Goal: Task Accomplishment & Management: Use online tool/utility

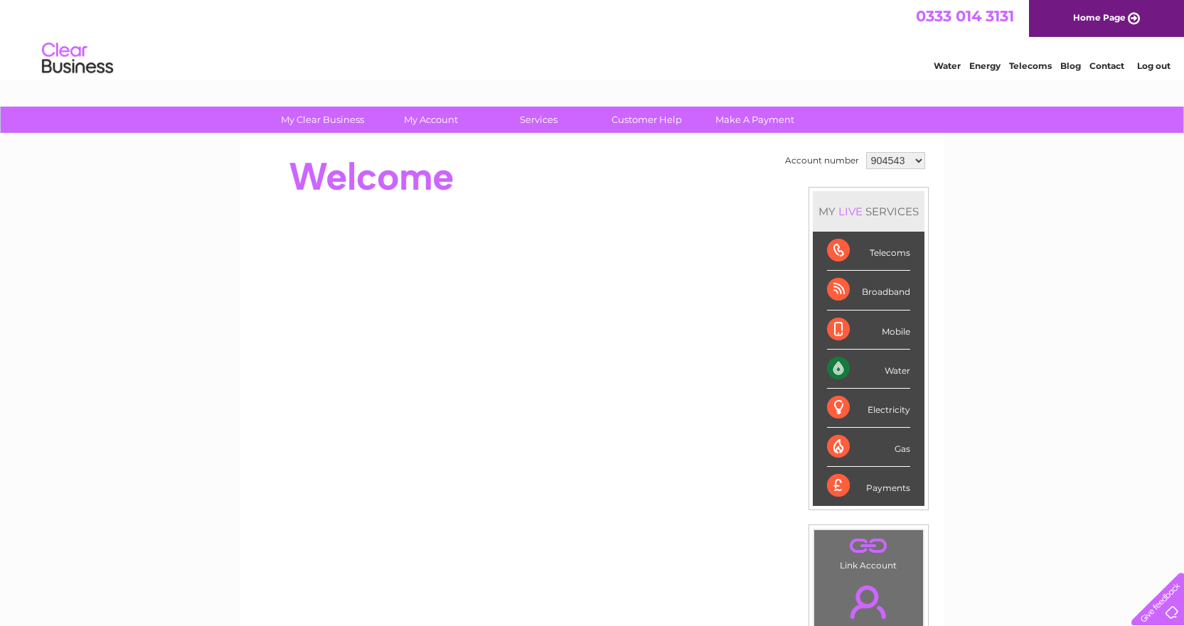
click at [916, 161] on select "904543 940185 959371 959376 959380 959387 959391 1090834" at bounding box center [895, 160] width 59 height 17
select select "940185"
click at [866, 152] on select "904543 940185 959371 959376 959380 959387 959391 1090834" at bounding box center [895, 160] width 59 height 17
click at [919, 161] on select "904543 940185 959371 959376 959380 959387 959391 1090834" at bounding box center [895, 160] width 59 height 17
click at [866, 152] on select "904543 940185 959371 959376 959380 959387 959391 1090834" at bounding box center [895, 160] width 59 height 17
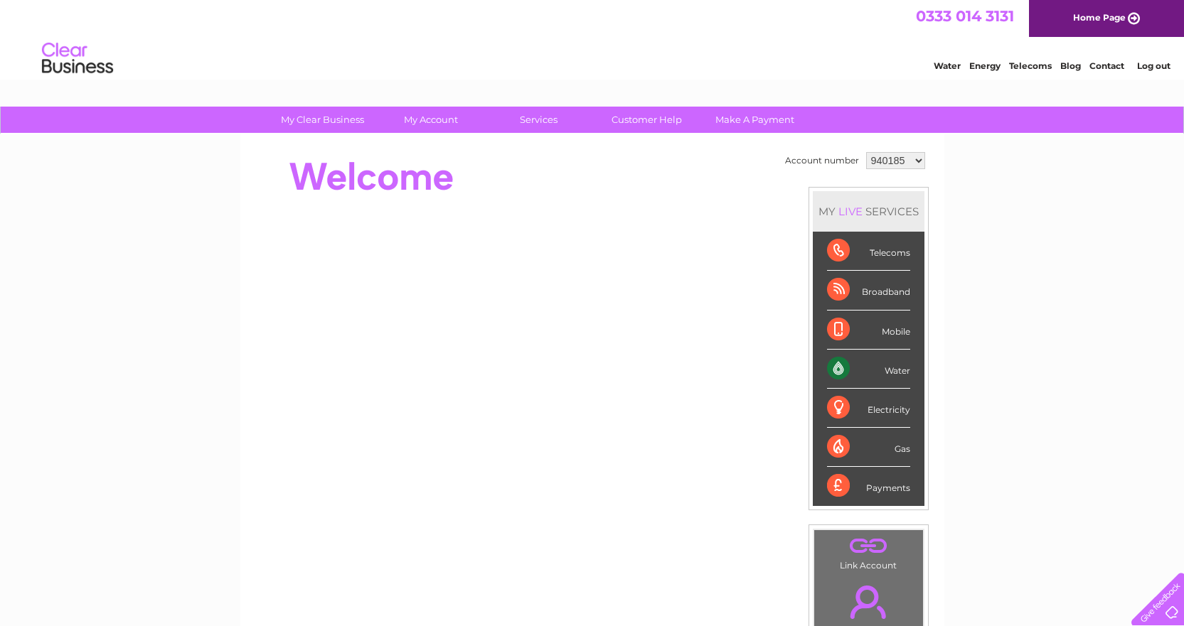
click at [914, 159] on select "904543 940185 959371 959376 959380 959387 959391 1090834" at bounding box center [895, 160] width 59 height 17
select select "959371"
click at [866, 152] on select "904543 940185 959371 959376 959380 959387 959391 1090834" at bounding box center [895, 160] width 59 height 17
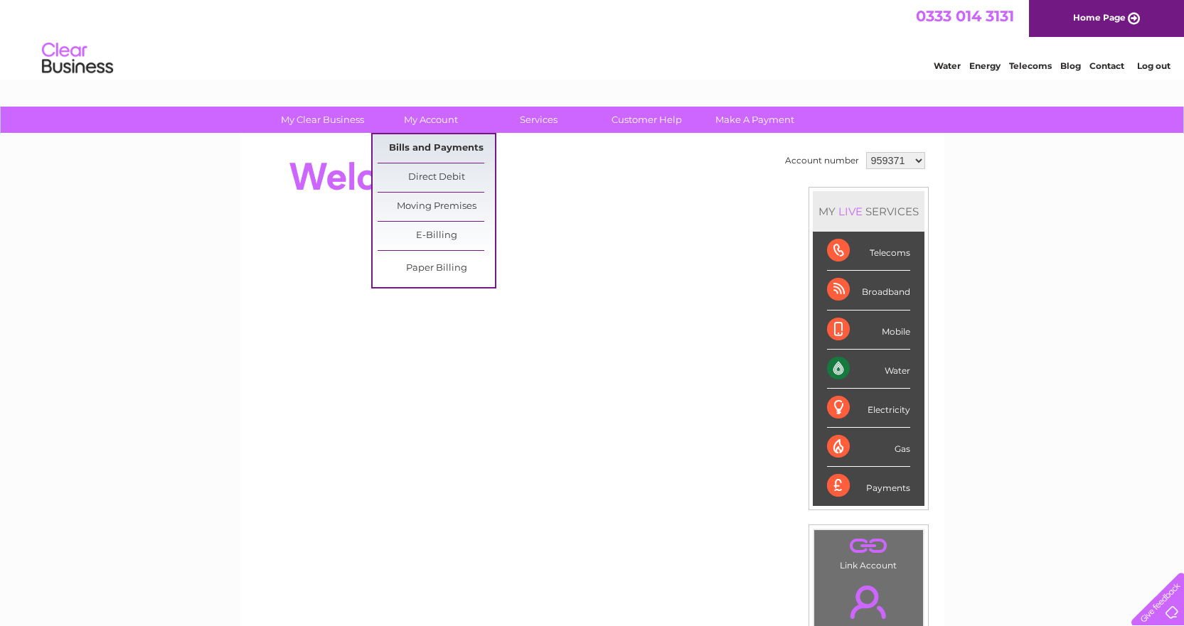
click at [430, 149] on link "Bills and Payments" at bounding box center [435, 148] width 117 height 28
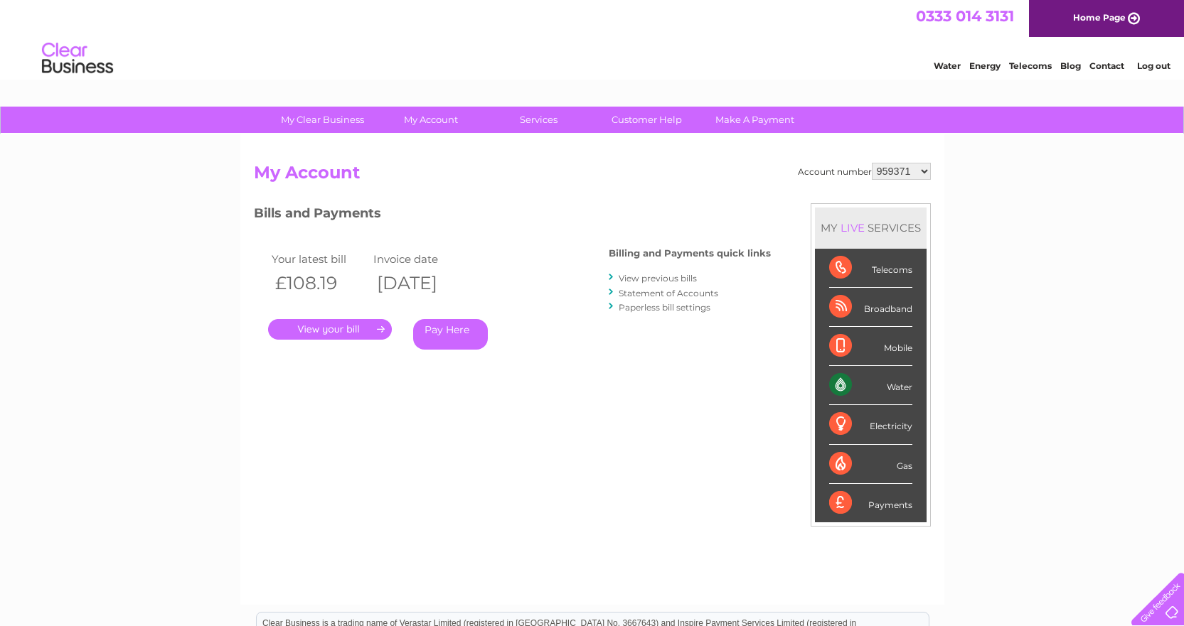
click at [921, 171] on select "904543 940185 959371 959376 959380 959387 959391 1090834" at bounding box center [900, 171] width 59 height 17
select select "940185"
click at [871, 163] on select "904543 940185 959371 959376 959380 959387 959391 1090834" at bounding box center [900, 171] width 59 height 17
click at [921, 171] on select "904543 940185 959371 959376 959380 959387 959391 1090834" at bounding box center [900, 171] width 59 height 17
select select "959376"
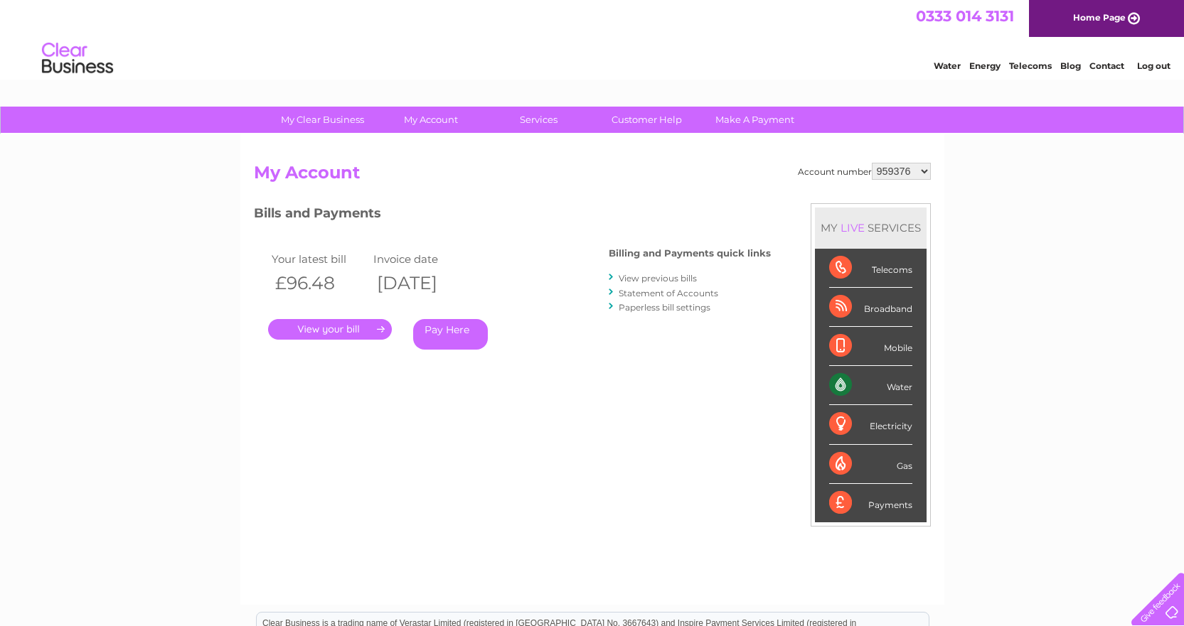
click at [871, 163] on select "904543 940185 959371 959376 959380 959387 959391 1090834" at bounding box center [900, 171] width 59 height 17
click at [918, 169] on select "904543 940185 959371 959376 959380 959387 959391 1090834" at bounding box center [900, 171] width 59 height 17
select select "959380"
click at [871, 163] on select "904543 940185 959371 959376 959380 959387 959391 1090834" at bounding box center [900, 171] width 59 height 17
click at [924, 171] on select "904543 940185 959371 959376 959380 959387 959391 1090834" at bounding box center [900, 171] width 59 height 17
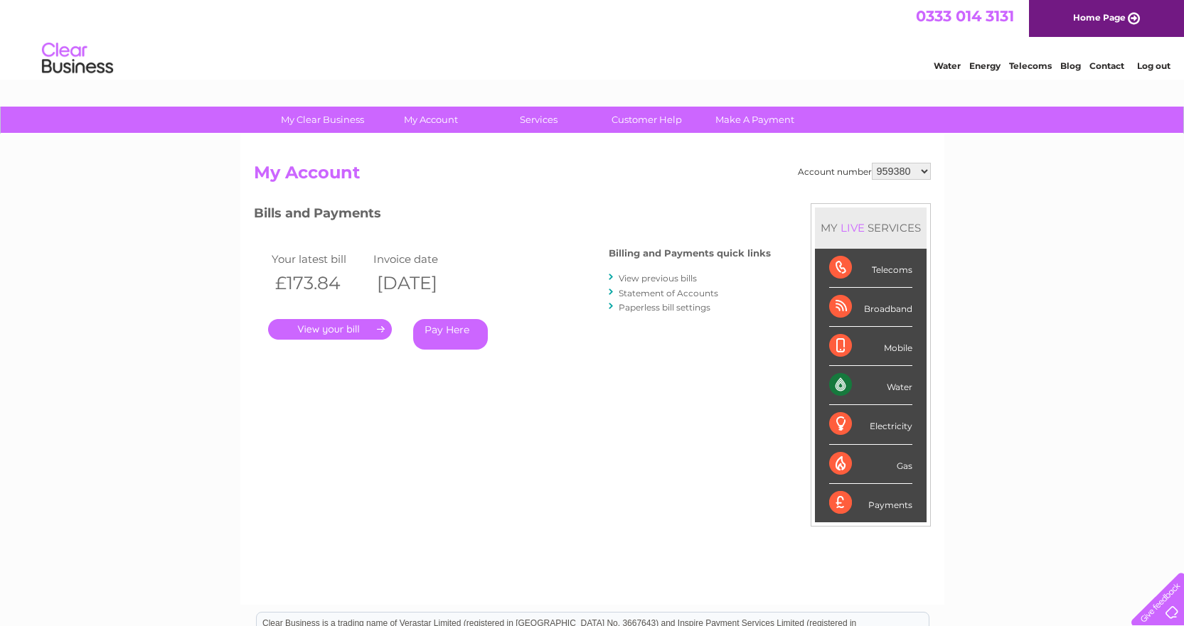
select select "959387"
click at [871, 163] on select "904543 940185 959371 959376 959380 959387 959391 1090834" at bounding box center [900, 171] width 59 height 17
click at [338, 328] on link "." at bounding box center [330, 329] width 124 height 21
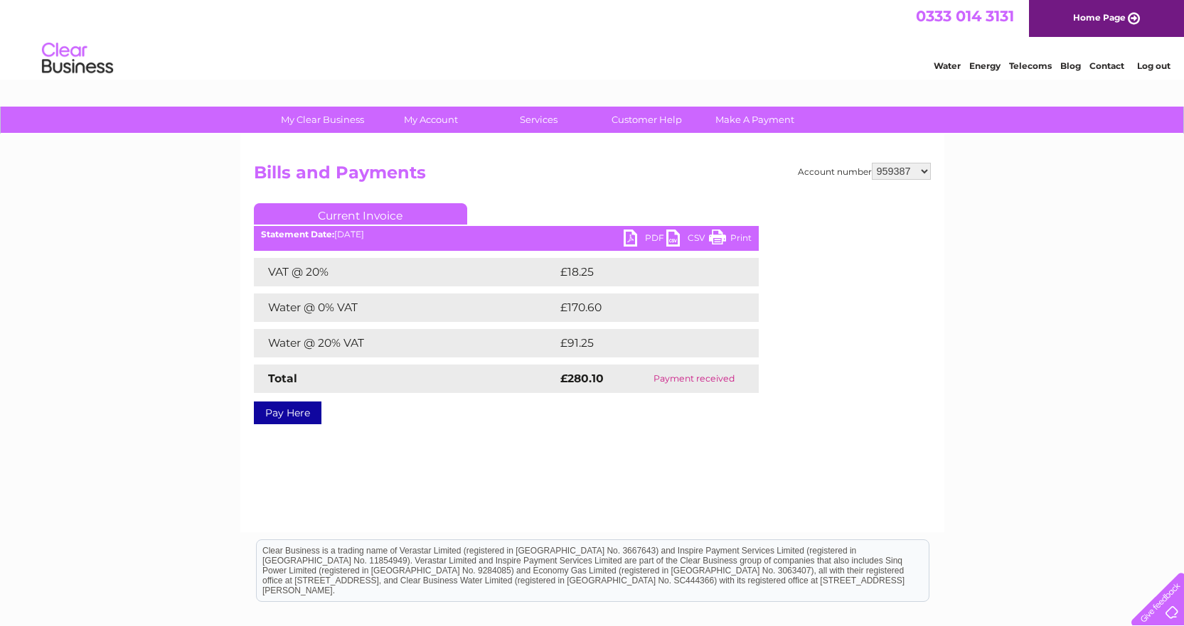
click at [657, 237] on link "PDF" at bounding box center [644, 240] width 43 height 21
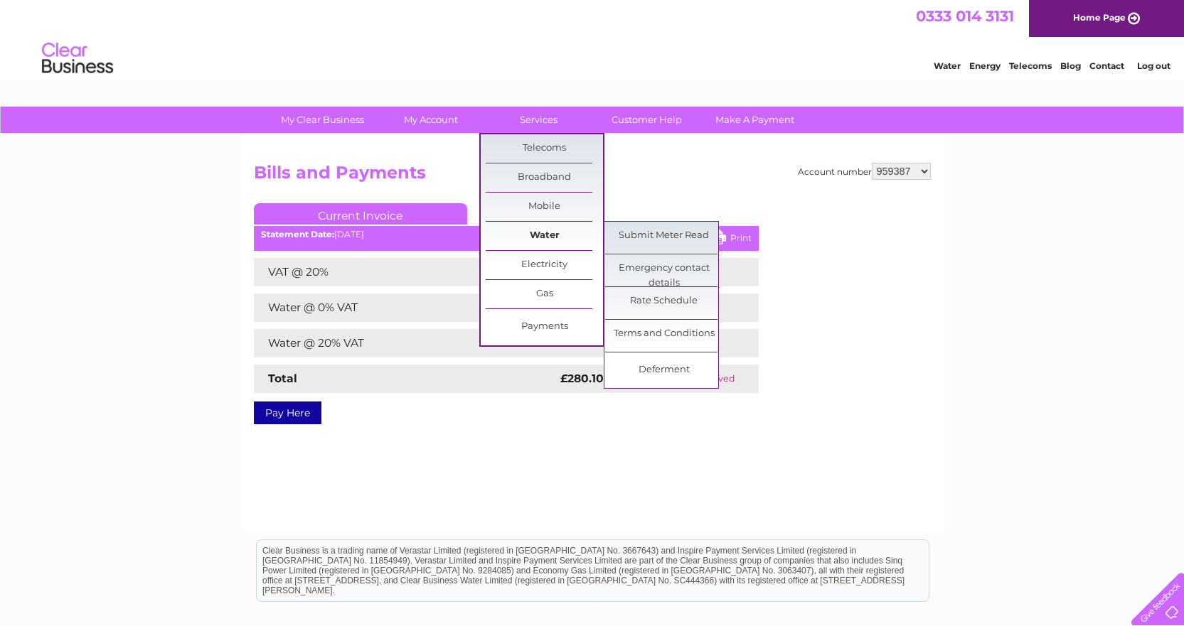
click at [543, 231] on link "Water" at bounding box center [543, 236] width 117 height 28
click at [633, 235] on link "Submit Meter Read" at bounding box center [663, 236] width 117 height 28
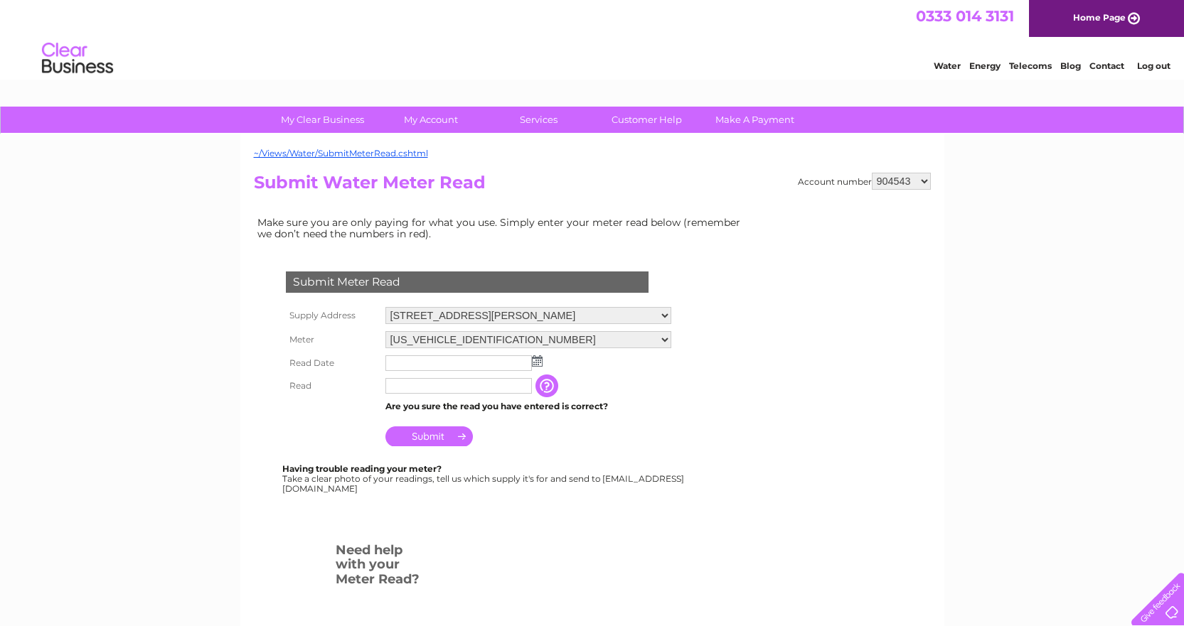
click at [922, 181] on select "904543 940185 959371 959376 959380 959387 959391 1090834" at bounding box center [900, 181] width 59 height 17
select select "959376"
click at [871, 173] on select "904543 940185 959371 959376 959380 959387 959391 1090834" at bounding box center [900, 181] width 59 height 17
click at [921, 180] on select "904543 940185 959371 959376 959380 959387 959391 1090834" at bounding box center [900, 181] width 59 height 17
select select "959380"
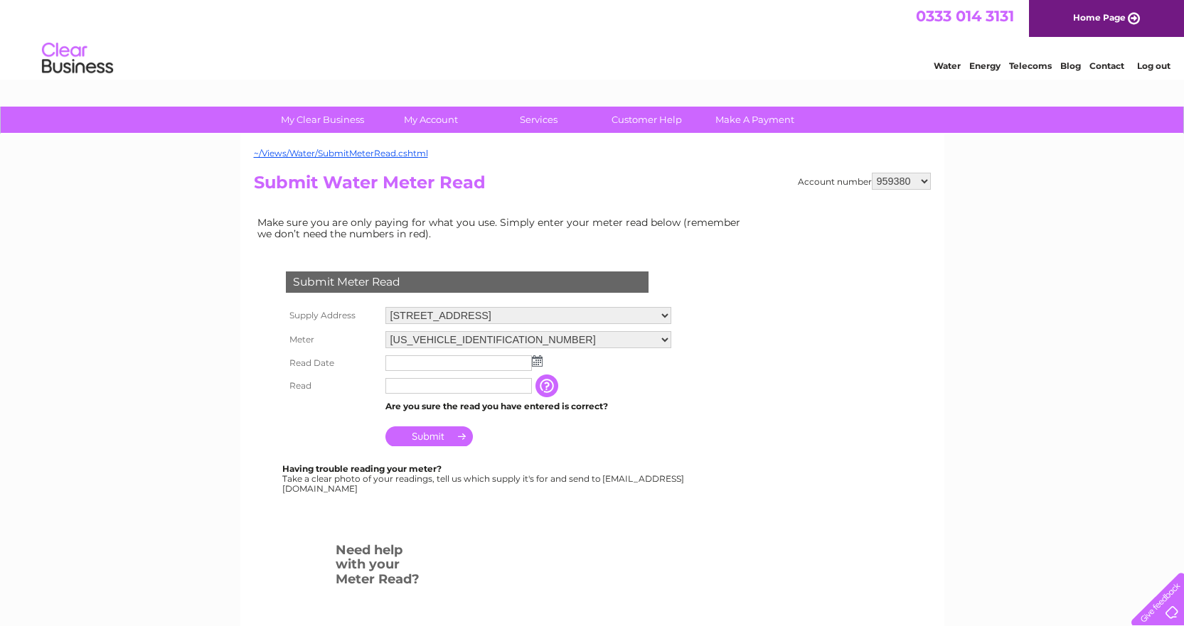
click at [871, 173] on select "904543 940185 959371 959376 959380 959387 959391 1090834" at bounding box center [900, 181] width 59 height 17
click at [925, 179] on select "904543 940185 959371 959376 959380 959387 959391 1090834" at bounding box center [900, 181] width 59 height 17
select select "959387"
click at [871, 173] on select "904543 940185 959371 959376 959380 959387 959391 1090834" at bounding box center [900, 181] width 59 height 17
click at [537, 363] on img at bounding box center [537, 360] width 11 height 11
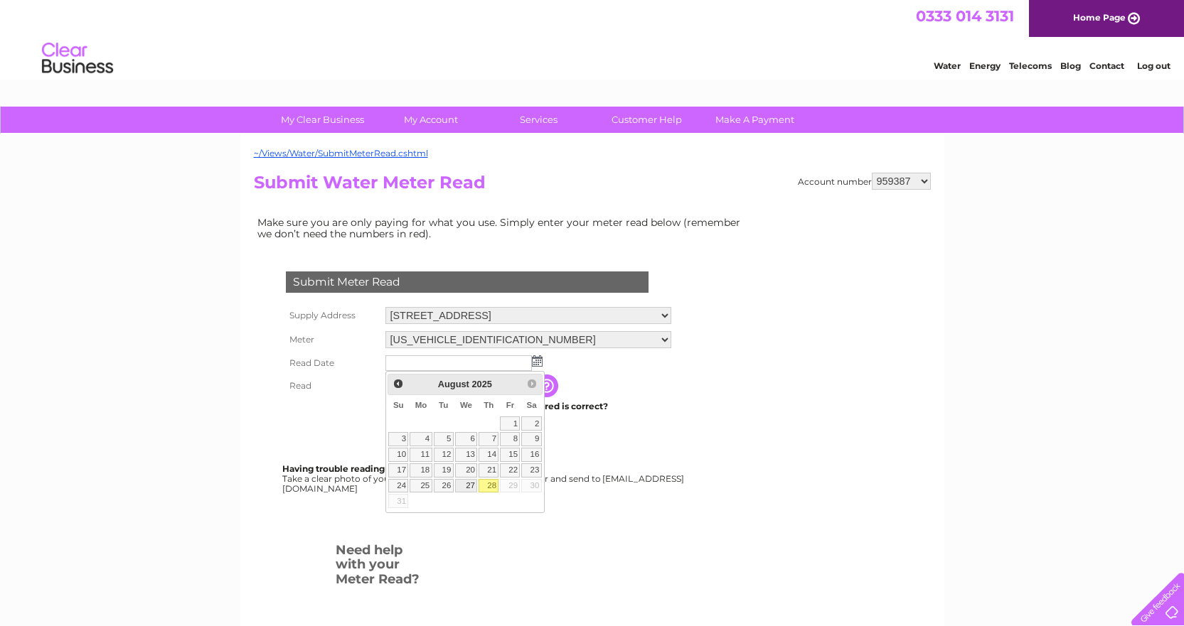
click at [463, 484] on link "27" at bounding box center [466, 486] width 23 height 14
type input "2025/08/27"
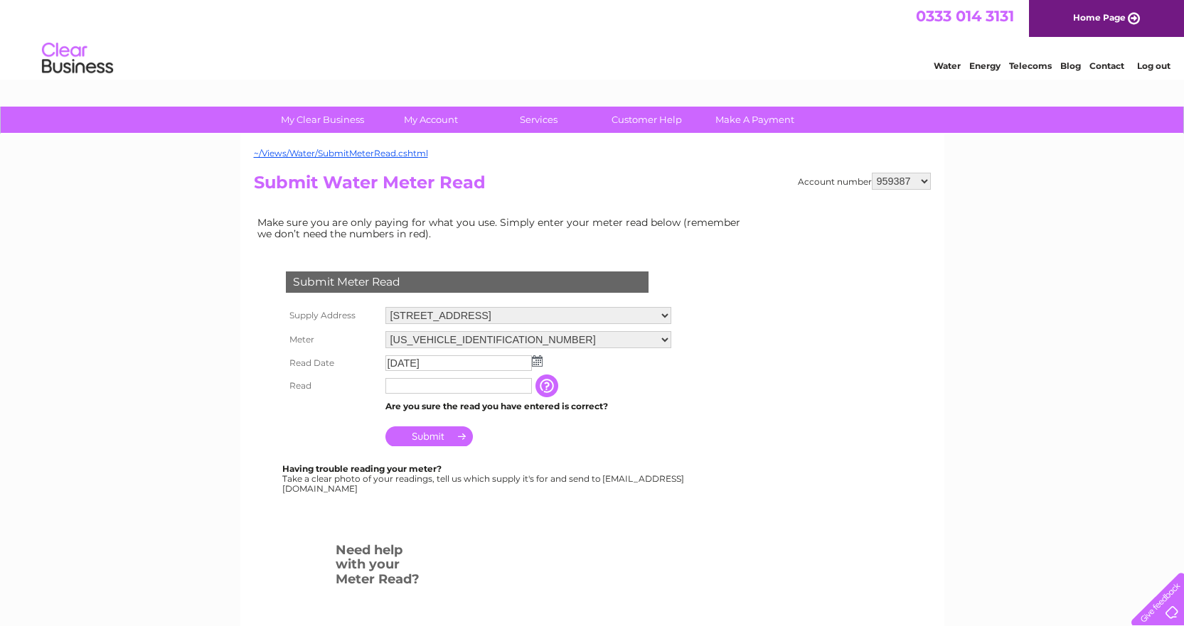
click at [424, 390] on input "text" at bounding box center [458, 386] width 146 height 16
type input "2722"
click at [433, 432] on input "Submit" at bounding box center [428, 438] width 87 height 20
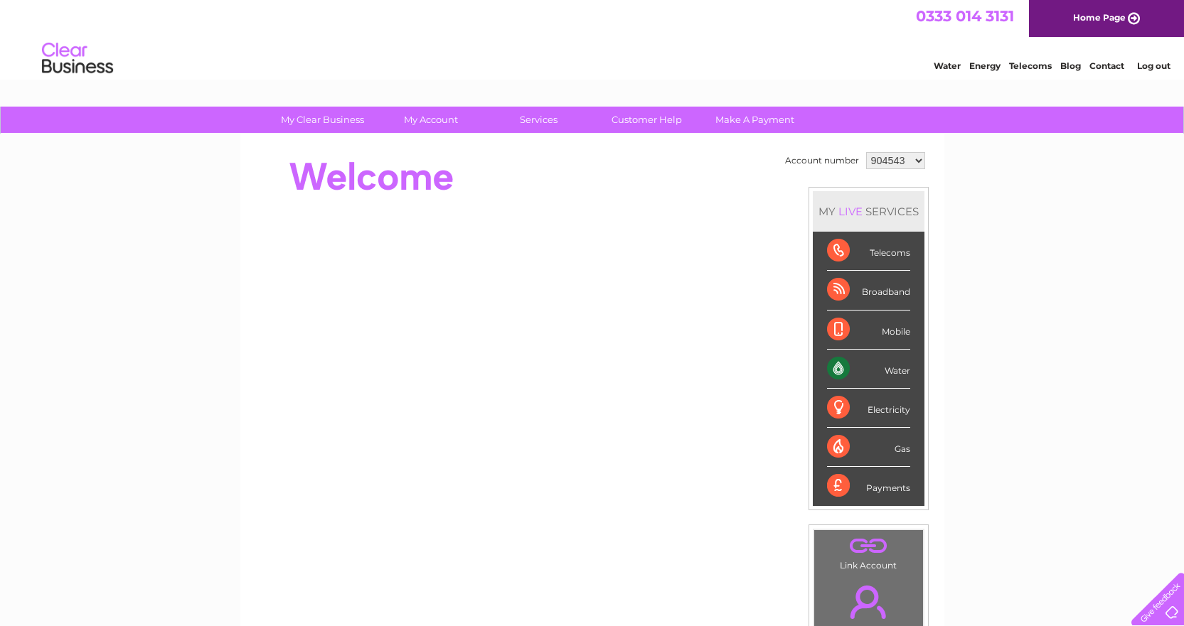
click at [916, 159] on select "904543 940185 959371 959376 959380 959387 959391 1090834" at bounding box center [895, 160] width 59 height 17
select select "940185"
click at [866, 152] on select "904543 940185 959371 959376 959380 959387 959391 1090834" at bounding box center [895, 160] width 59 height 17
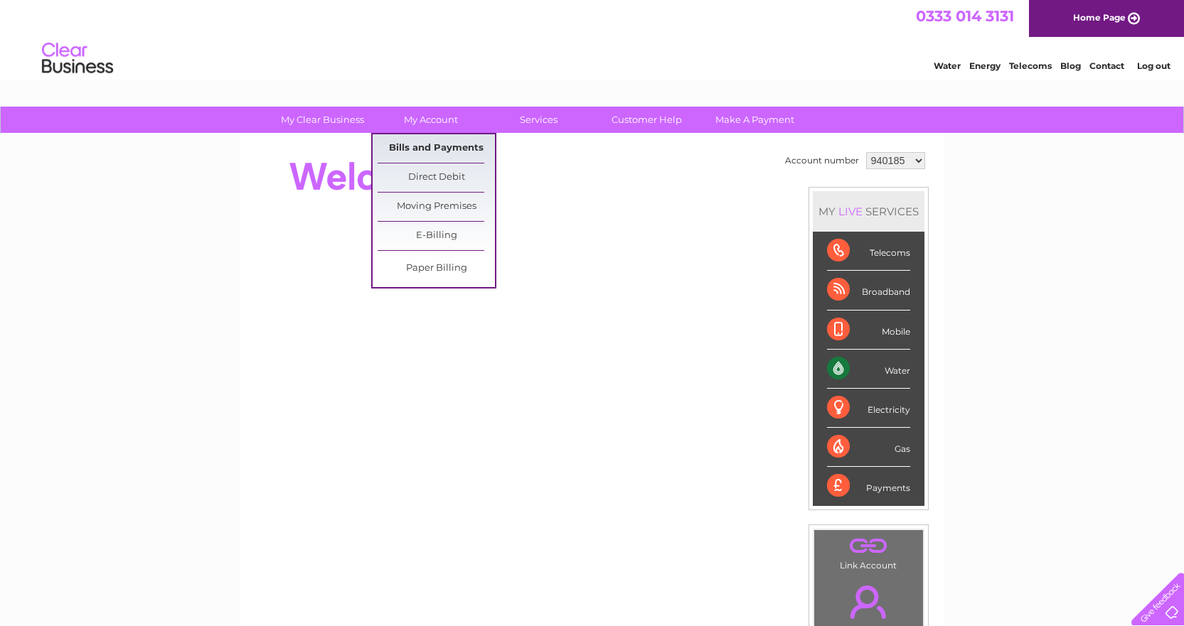
click at [424, 148] on link "Bills and Payments" at bounding box center [435, 148] width 117 height 28
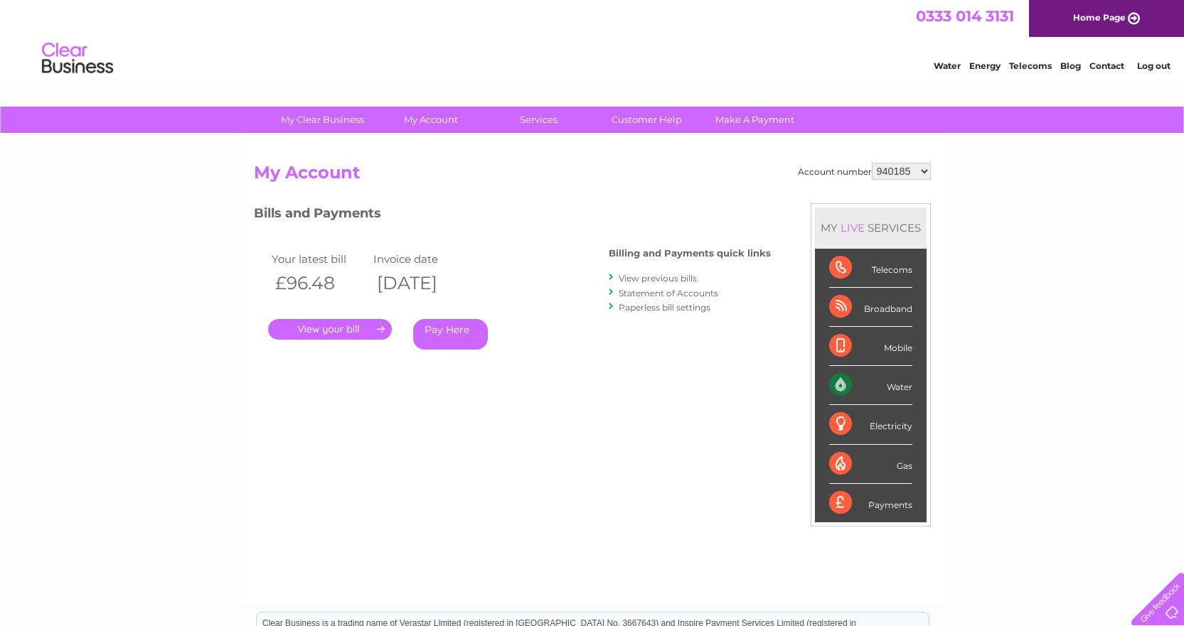
click at [344, 322] on link "." at bounding box center [330, 329] width 124 height 21
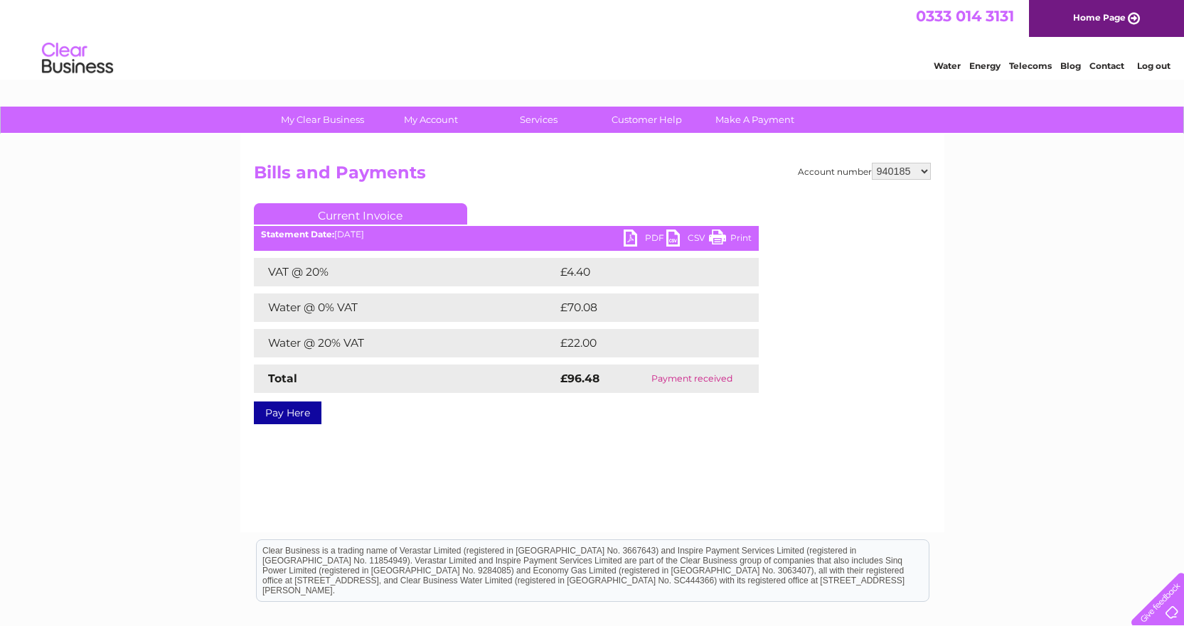
click at [648, 237] on link "PDF" at bounding box center [644, 240] width 43 height 21
click at [924, 171] on select "904543 940185 959371 959376 959380 959387 959391 1090834" at bounding box center [900, 171] width 59 height 17
select select "959387"
click at [871, 163] on select "904543 940185 959371 959376 959380 959387 959391 1090834" at bounding box center [900, 171] width 59 height 17
click at [647, 232] on link "PDF" at bounding box center [644, 240] width 43 height 21
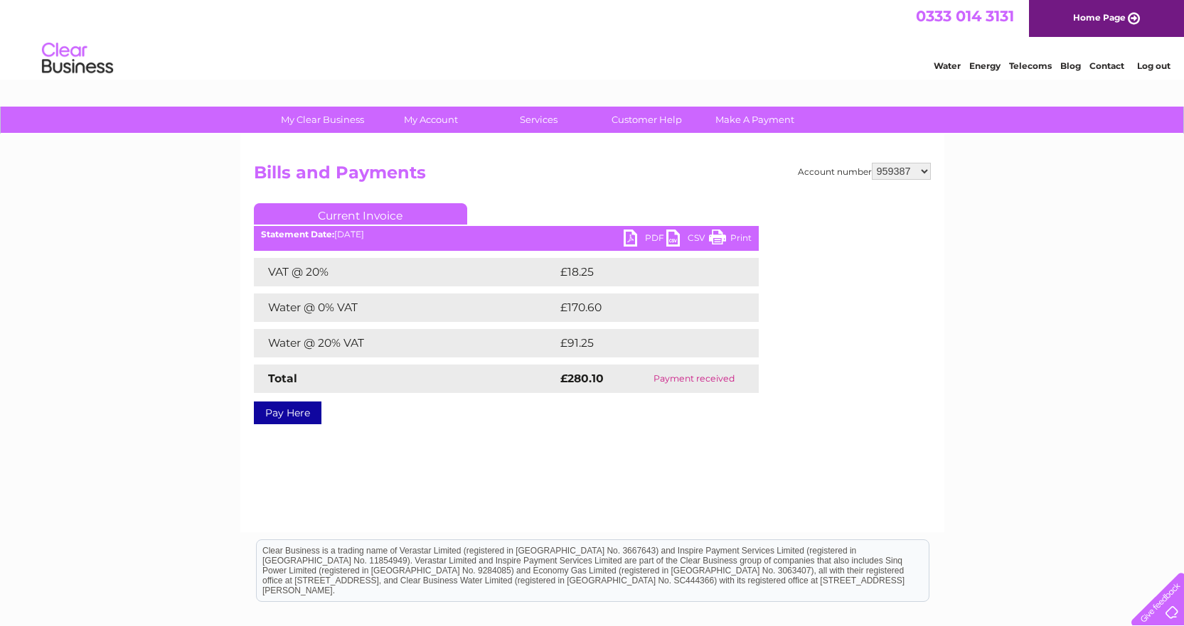
click at [925, 168] on select "904543 940185 959371 959376 959380 959387 959391 1090834" at bounding box center [900, 171] width 59 height 17
